Goal: Information Seeking & Learning: Find specific page/section

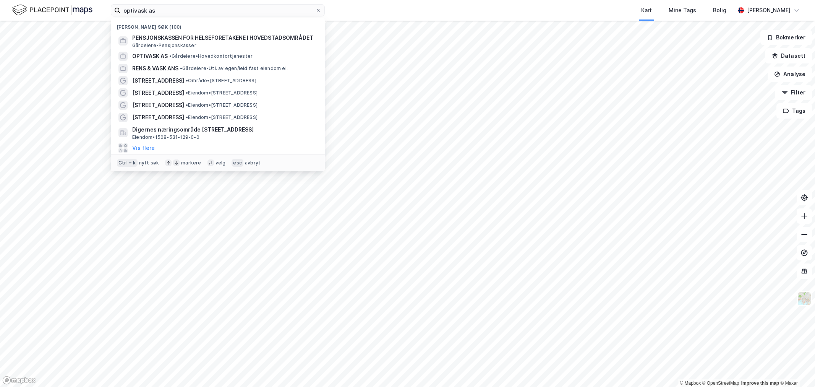
click at [170, 11] on input "optivask as" at bounding box center [217, 10] width 195 height 11
drag, startPoint x: 161, startPoint y: 10, endPoint x: 24, endPoint y: 13, distance: 136.1
click at [24, 13] on div "optivask as Nylige søk (100) PENSJONSKASSEN FOR HELSEFORETAKENE I HOVEDSTADSOMR…" at bounding box center [407, 10] width 815 height 21
click at [318, 6] on label "optivask as" at bounding box center [218, 10] width 214 height 12
click at [315, 6] on input "optivask as" at bounding box center [217, 10] width 195 height 11
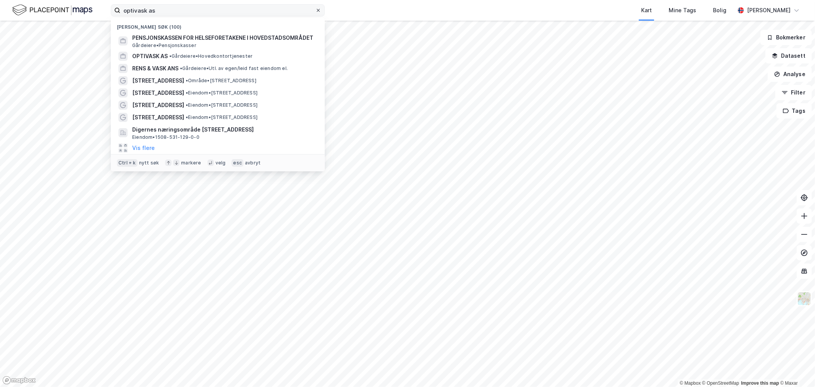
click at [318, 7] on div at bounding box center [318, 10] width 5 height 6
click at [315, 7] on input "optivask as" at bounding box center [217, 10] width 195 height 11
click at [355, 8] on div "Nylige søk (100) PENSJONSKASSEN FOR HELSEFORETAKENE I HOVEDSTADSOMRÅDET [GEOGRA…" at bounding box center [407, 10] width 815 height 21
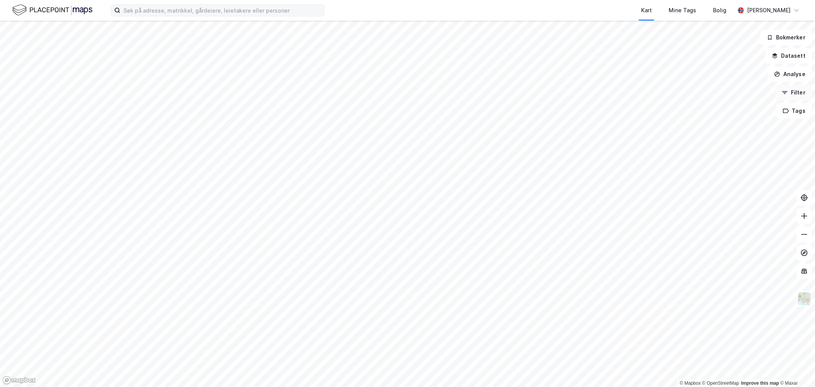
click at [796, 91] on button "Filter" at bounding box center [794, 92] width 37 height 15
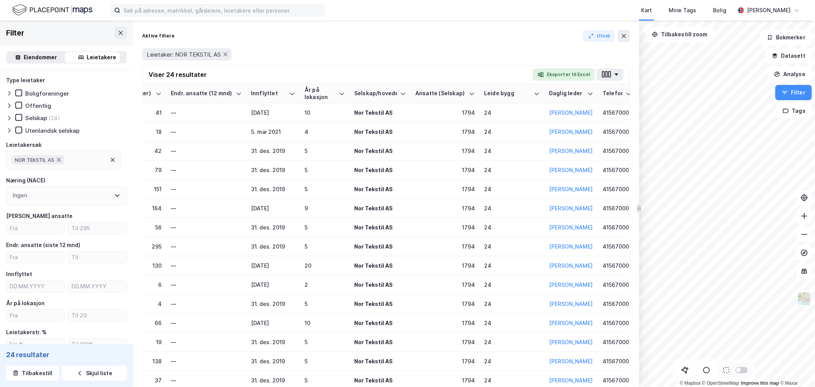
scroll to position [0, 193]
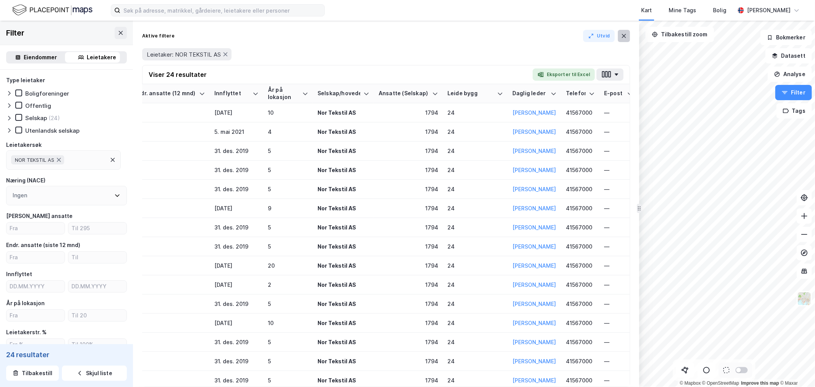
click at [629, 36] on button at bounding box center [624, 36] width 12 height 12
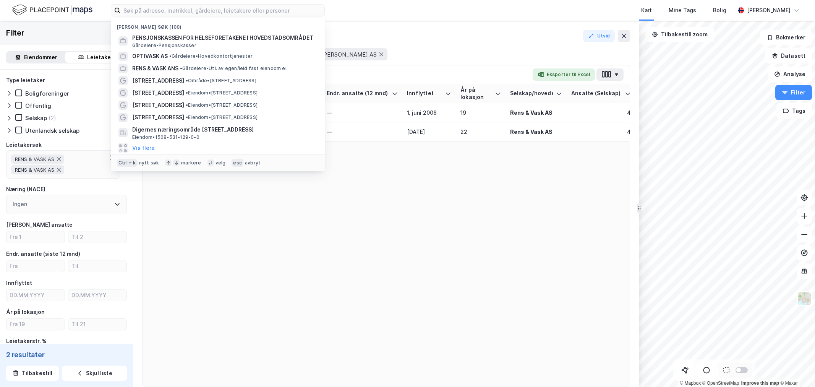
click at [159, 7] on input at bounding box center [222, 10] width 204 height 11
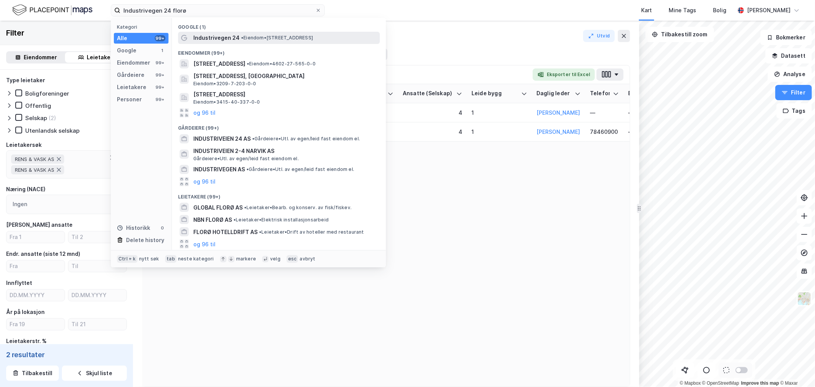
click at [266, 39] on span "• Eiendom • [STREET_ADDRESS]" at bounding box center [277, 38] width 72 height 6
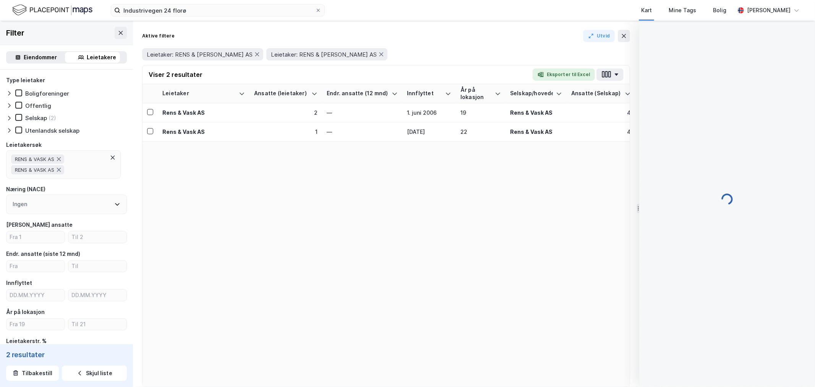
scroll to position [0, 0]
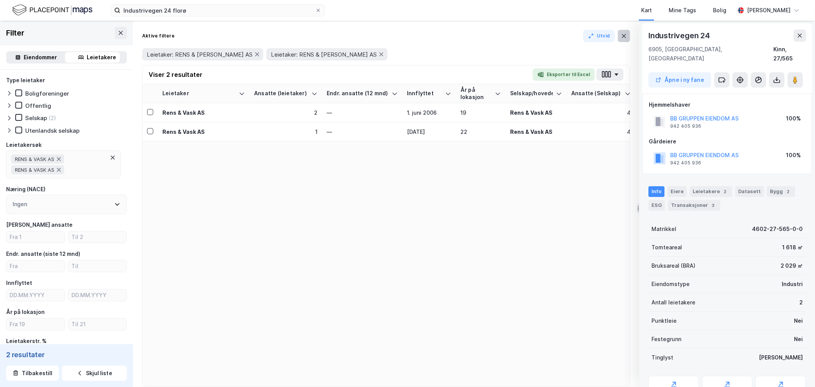
click at [623, 36] on icon at bounding box center [624, 36] width 6 height 6
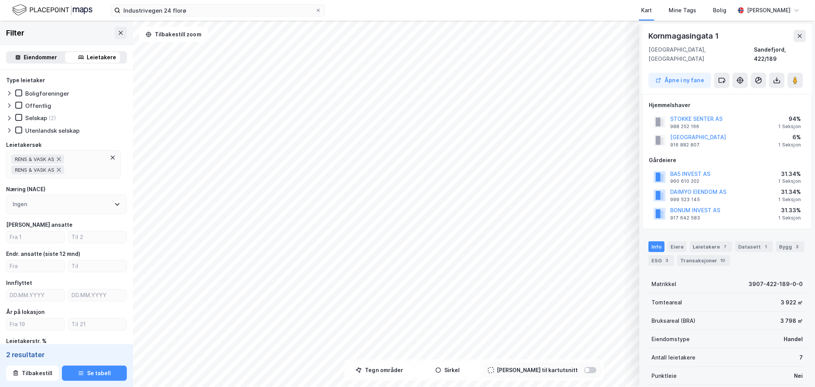
scroll to position [0, 0]
click at [801, 31] on button at bounding box center [800, 35] width 12 height 12
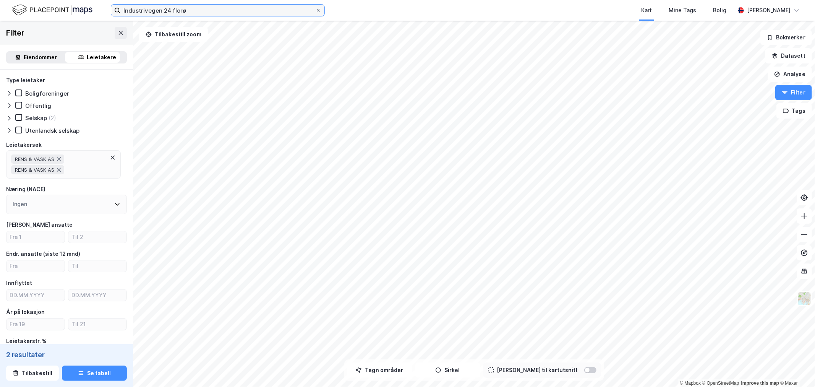
click at [197, 11] on input "Industrivegen 24 florø" at bounding box center [217, 10] width 195 height 11
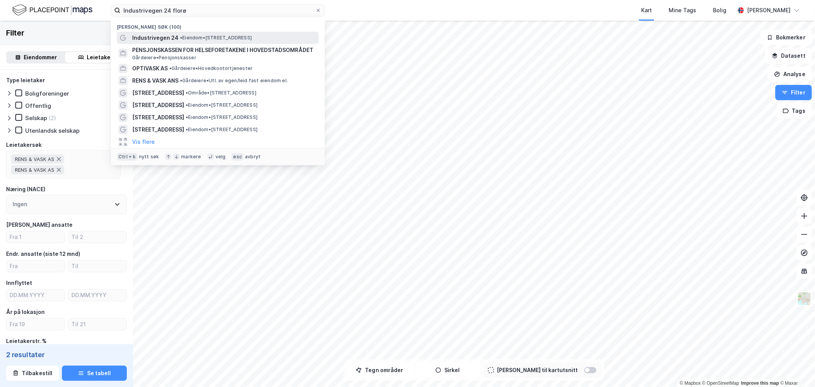
click at [181, 37] on span "•" at bounding box center [181, 38] width 2 height 6
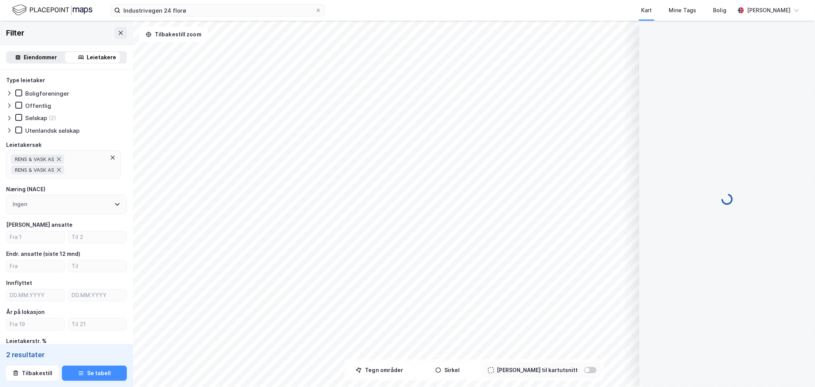
scroll to position [0, 0]
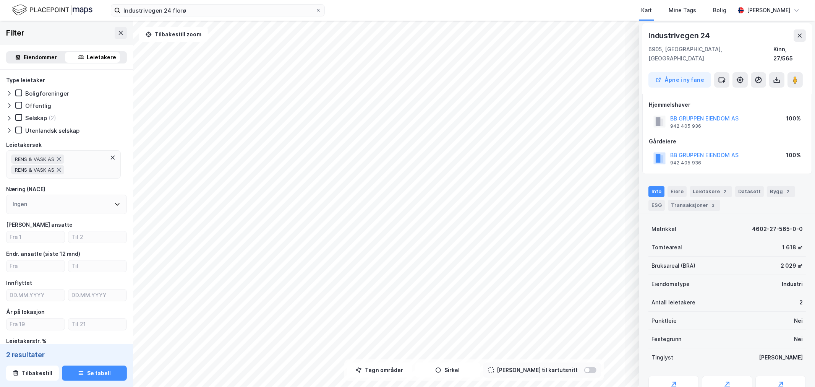
click at [198, 18] on div "Industrivegen 24 florø Kart Mine Tags Bolig [PERSON_NAME]" at bounding box center [407, 10] width 815 height 21
click at [201, 12] on input "Industrivegen 24 florø" at bounding box center [217, 10] width 195 height 11
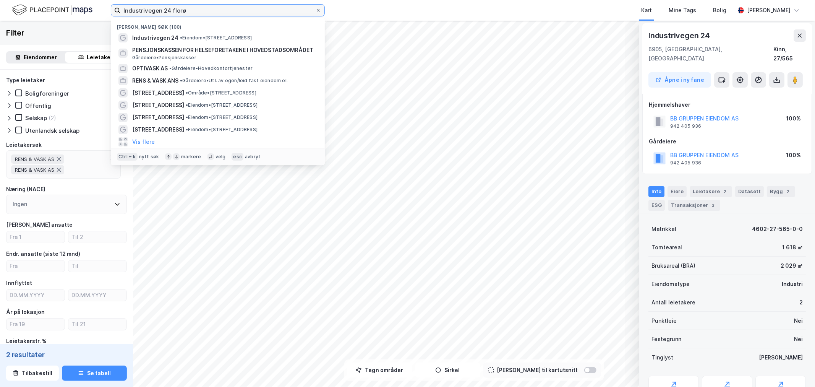
drag, startPoint x: 208, startPoint y: 12, endPoint x: 169, endPoint y: 16, distance: 40.0
click at [169, 16] on label "Industrivegen 24 florø" at bounding box center [218, 10] width 214 height 12
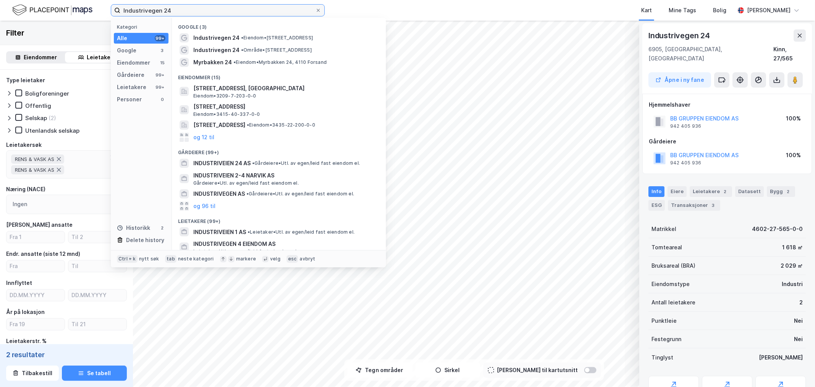
drag, startPoint x: 209, startPoint y: 6, endPoint x: 3, endPoint y: 19, distance: 206.1
click at [3, 19] on div "Industrivegen 24 Kategori Alle 99+ Google 3 Eiendommer 15 Gårdeiere 99+ Leietak…" at bounding box center [407, 10] width 815 height 21
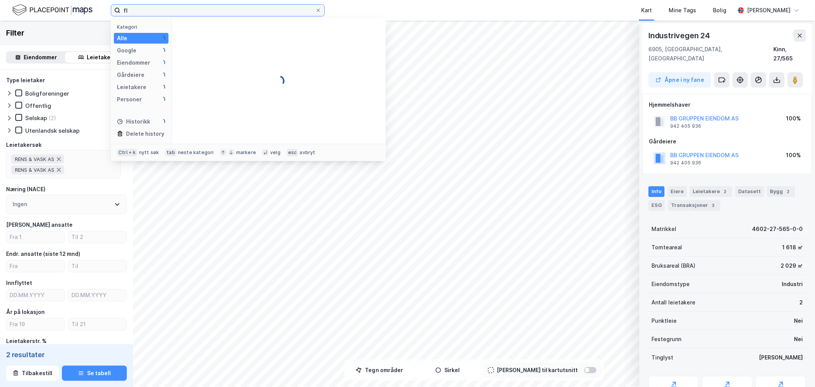
type input "f"
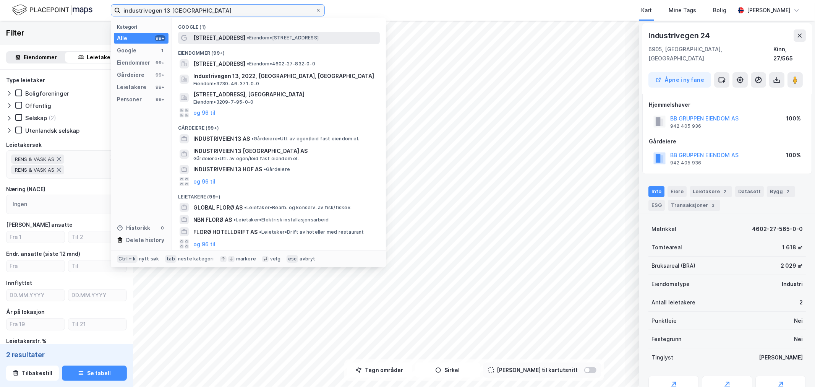
type input "industrivegen 13 [GEOGRAPHIC_DATA]"
click at [290, 35] on span "• Eiendom • [STREET_ADDRESS]" at bounding box center [283, 38] width 72 height 6
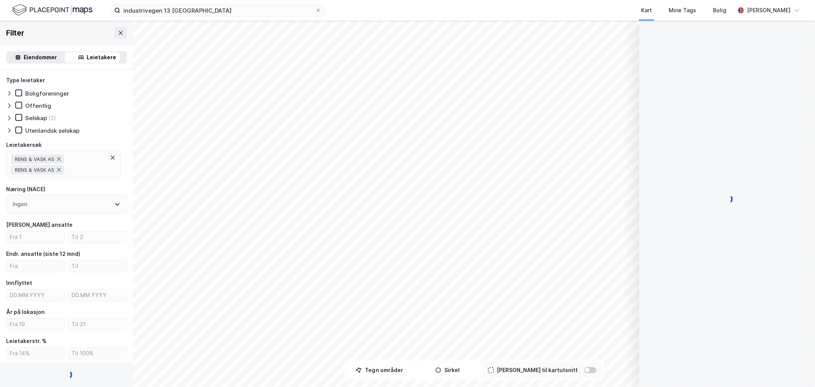
scroll to position [0, 0]
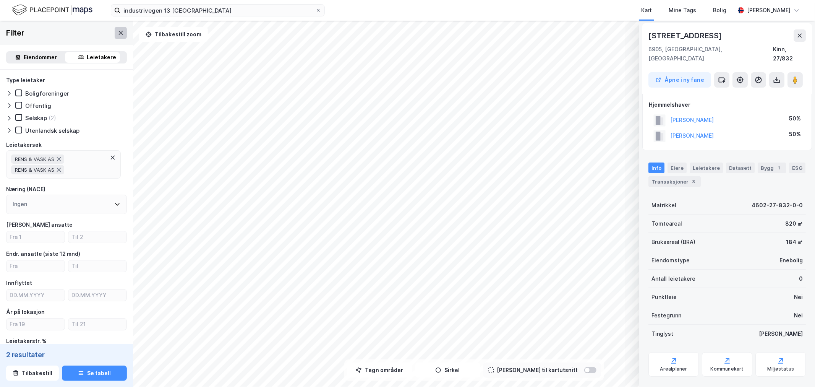
click at [115, 32] on button at bounding box center [121, 33] width 12 height 12
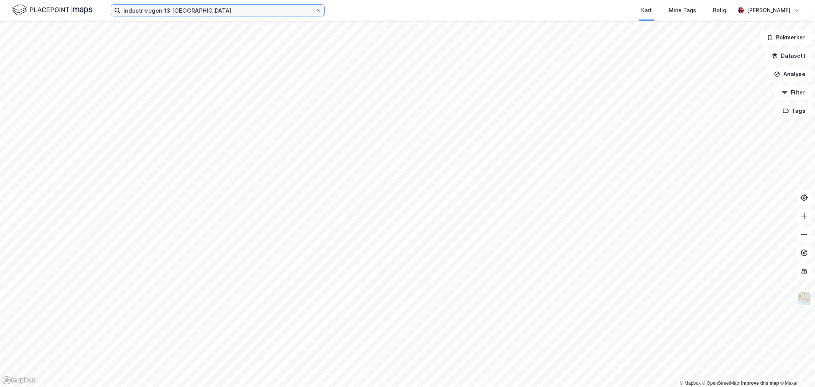
click at [205, 15] on input "industrivegen 13 [GEOGRAPHIC_DATA]" at bounding box center [217, 10] width 195 height 11
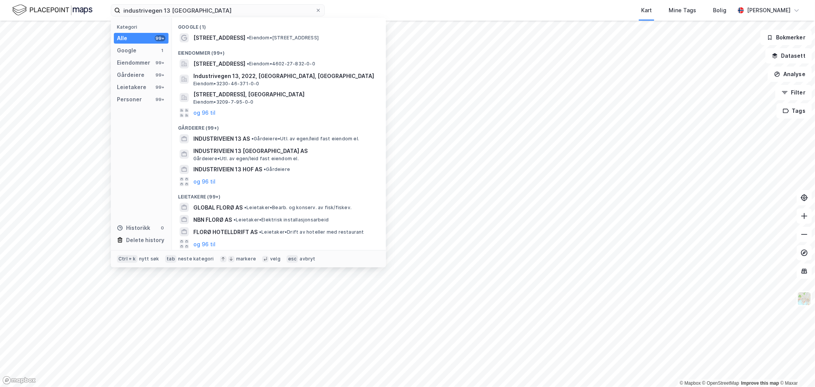
click at [235, 27] on div "Google (1)" at bounding box center [279, 25] width 214 height 14
click at [234, 36] on span "[STREET_ADDRESS]" at bounding box center [219, 37] width 52 height 9
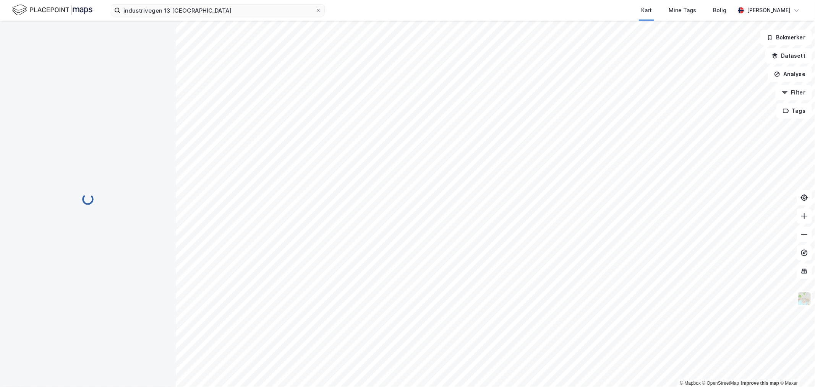
scroll to position [0, 0]
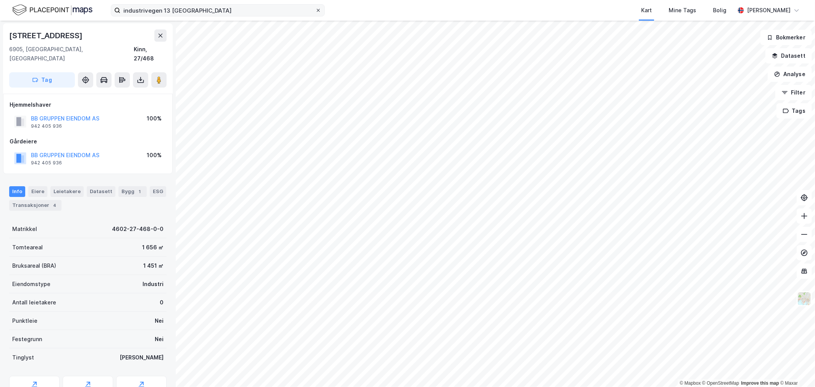
click at [319, 11] on icon at bounding box center [318, 10] width 3 height 3
click at [315, 11] on input "industrivegen 13 [GEOGRAPHIC_DATA]" at bounding box center [217, 10] width 195 height 11
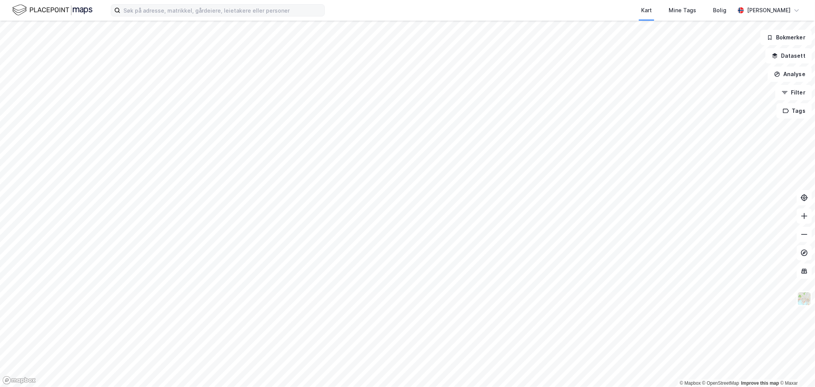
click at [423, 7] on div "Kart Mine Tags Bolig" at bounding box center [549, 10] width 374 height 21
